Goal: Communication & Community: Answer question/provide support

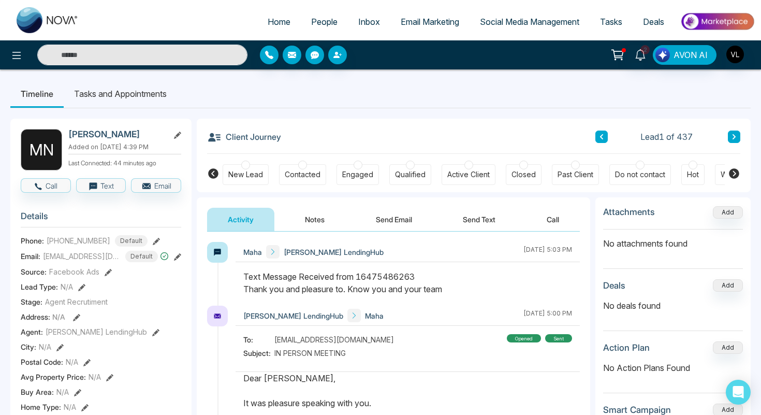
click at [96, 46] on input "text" at bounding box center [142, 55] width 210 height 21
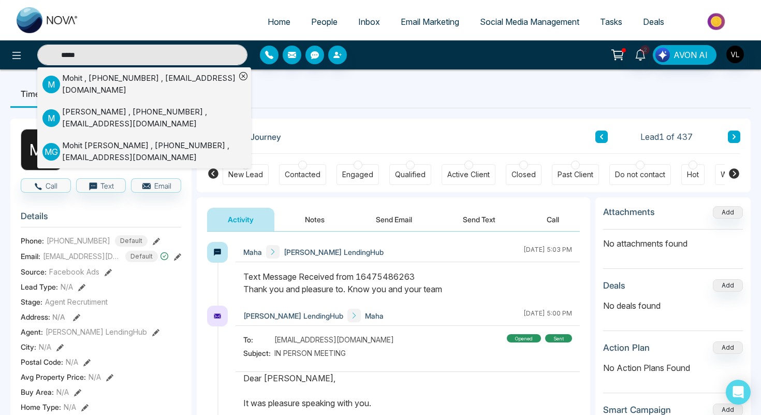
type input "*****"
click at [109, 83] on div "Mohit , [PHONE_NUMBER] , [EMAIL_ADDRESS][DOMAIN_NAME]" at bounding box center [149, 84] width 174 height 23
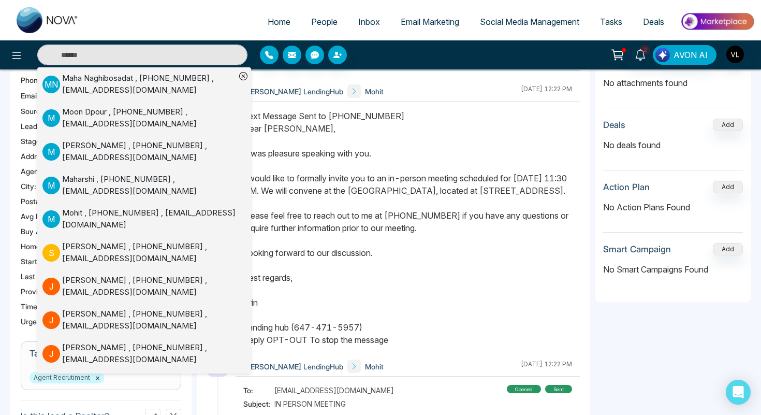
scroll to position [164, 0]
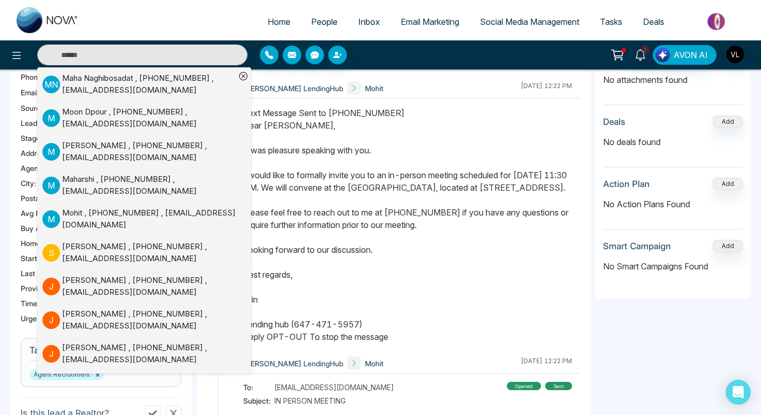
click at [374, 220] on div "Text Message Sent to [PHONE_NUMBER] Dear [PERSON_NAME], It was pleasure speakin…" at bounding box center [407, 225] width 329 height 236
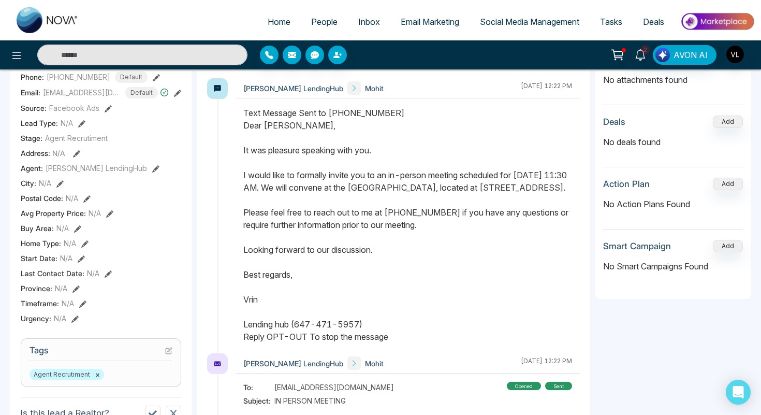
drag, startPoint x: 245, startPoint y: 125, endPoint x: 373, endPoint y: 339, distance: 249.1
click at [373, 339] on div "Text Message Sent to [PHONE_NUMBER] Dear [PERSON_NAME], It was pleasure speakin…" at bounding box center [407, 225] width 329 height 236
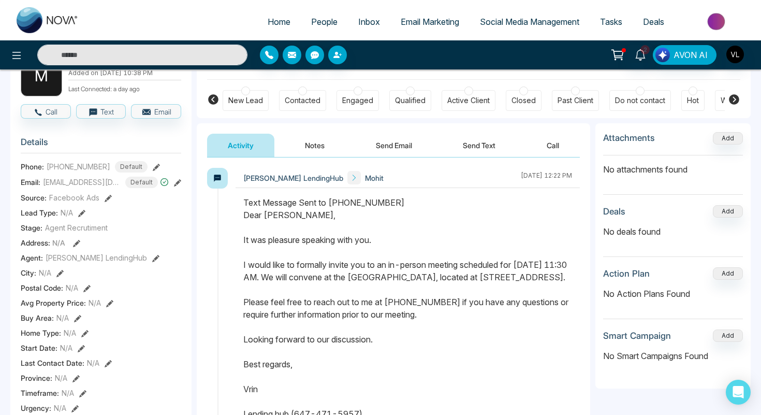
scroll to position [75, 0]
click at [397, 141] on button "Send Email" at bounding box center [394, 144] width 78 height 23
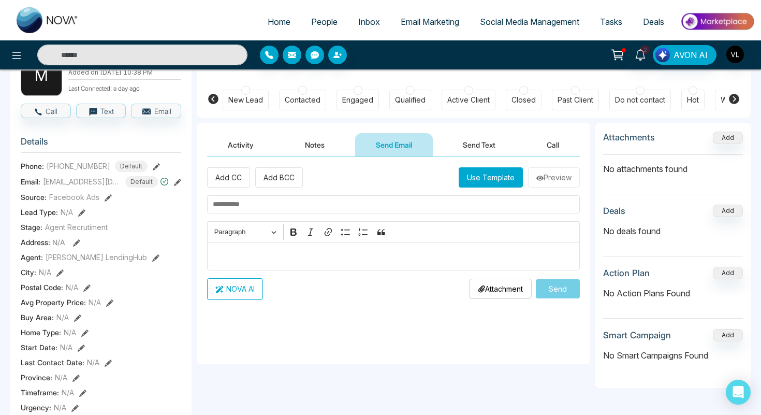
click at [463, 139] on button "Send Text" at bounding box center [479, 144] width 74 height 23
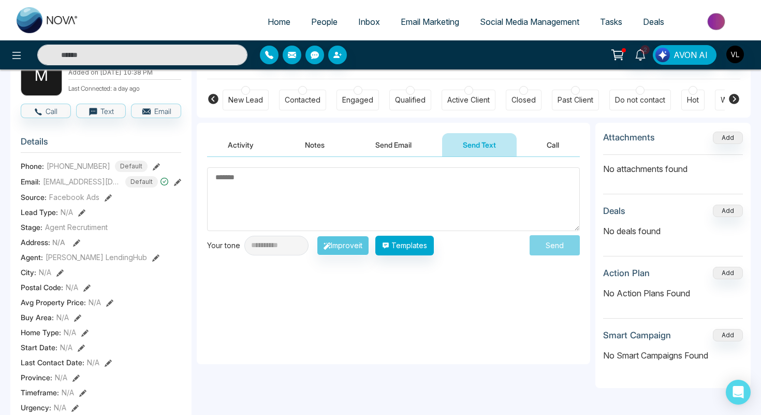
click at [279, 214] on textarea at bounding box center [393, 199] width 373 height 64
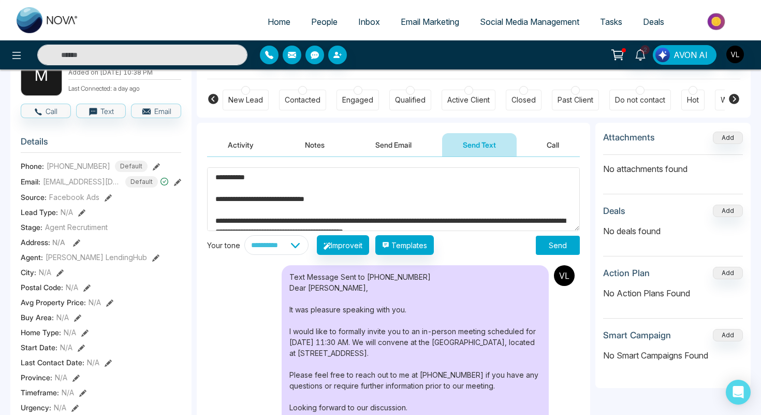
type textarea "**********"
click at [552, 251] on button "Send" at bounding box center [558, 245] width 44 height 19
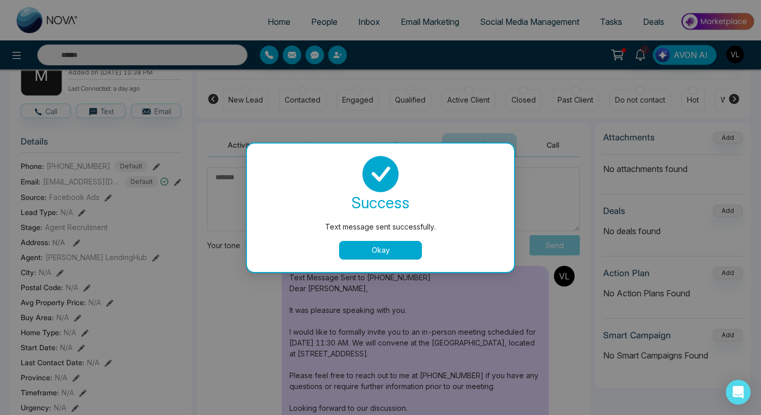
click at [363, 268] on div "success Text message sent successfully. Okay" at bounding box center [380, 207] width 267 height 128
click at [353, 257] on button "Okay" at bounding box center [380, 250] width 83 height 19
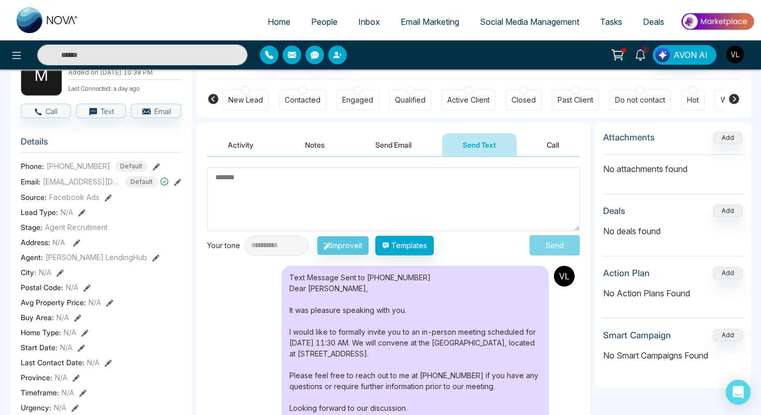
click at [645, 58] on icon at bounding box center [640, 54] width 11 height 11
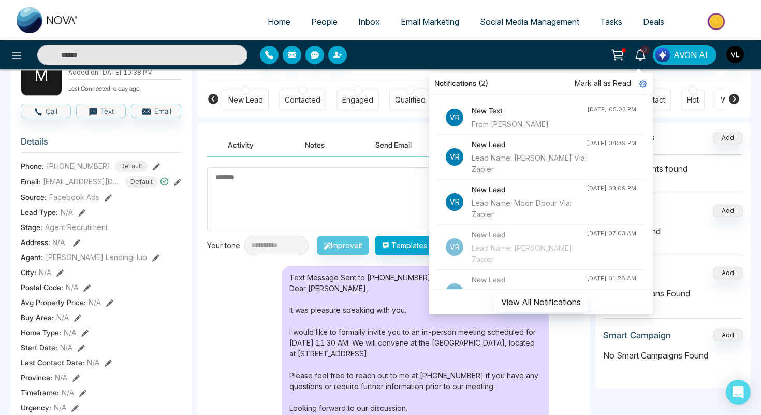
click at [537, 125] on div "From [PERSON_NAME]" at bounding box center [530, 124] width 116 height 11
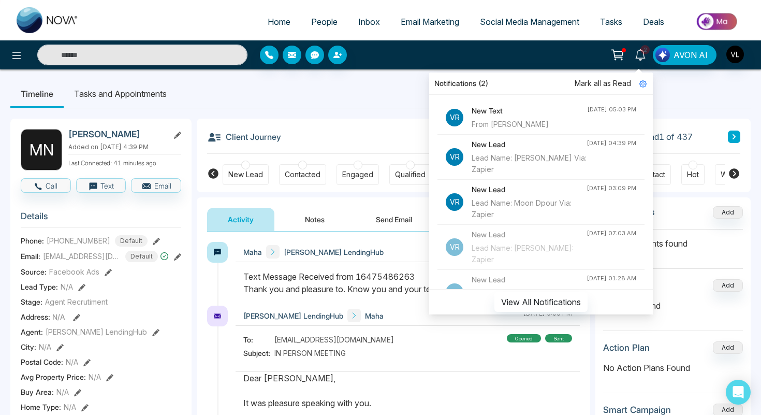
click at [638, 60] on link "2" at bounding box center [640, 54] width 25 height 18
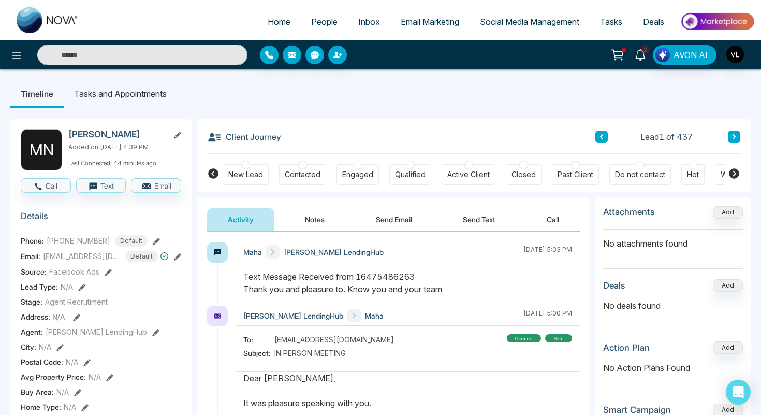
click at [652, 52] on link "2" at bounding box center [640, 54] width 25 height 18
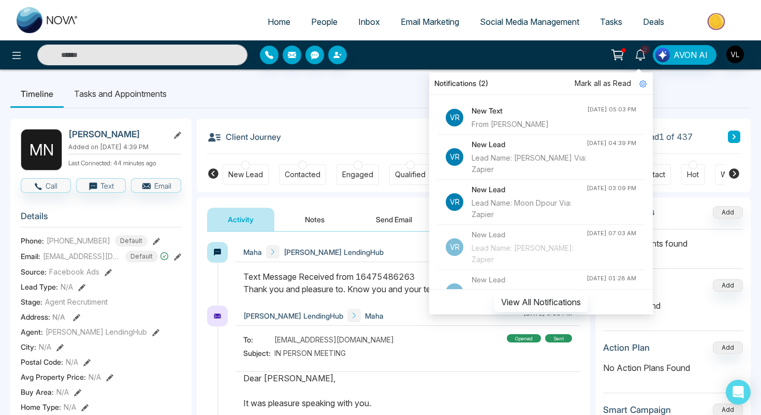
click at [599, 82] on span "Mark all as Read" at bounding box center [603, 83] width 56 height 11
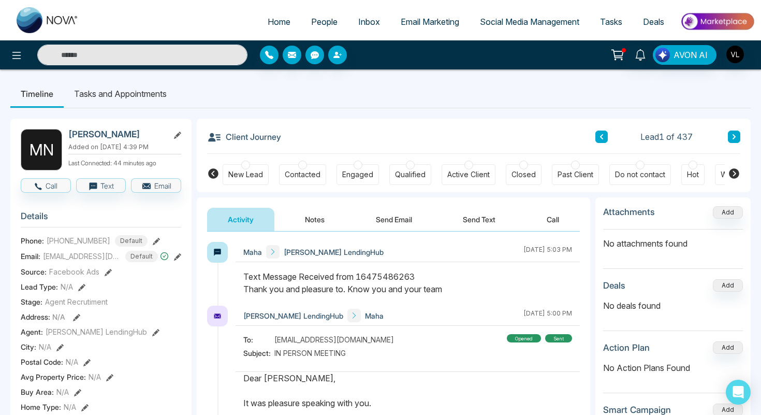
click at [333, 119] on div "Client Journey Lead 1 of 437" at bounding box center [473, 136] width 533 height 35
click at [730, 60] on img "button" at bounding box center [736, 55] width 18 height 18
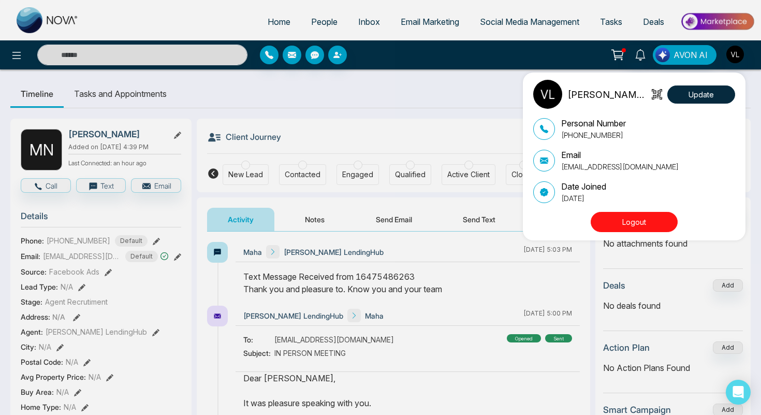
click at [624, 222] on button "Logout" at bounding box center [634, 222] width 87 height 20
